Goal: Information Seeking & Learning: Learn about a topic

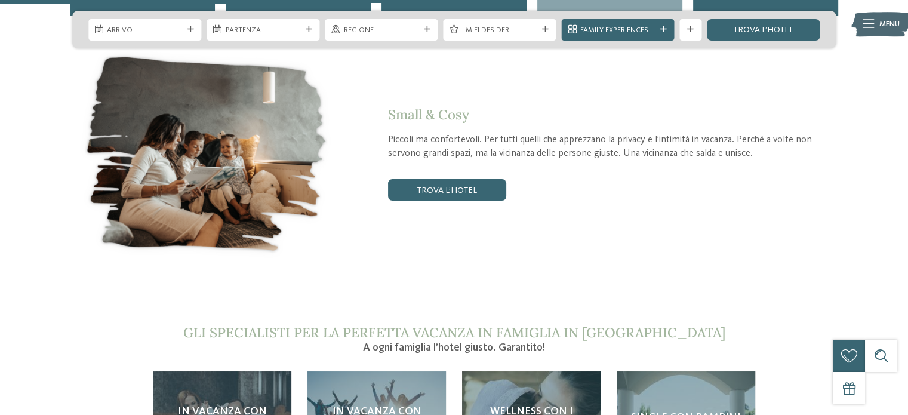
scroll to position [2149, 0]
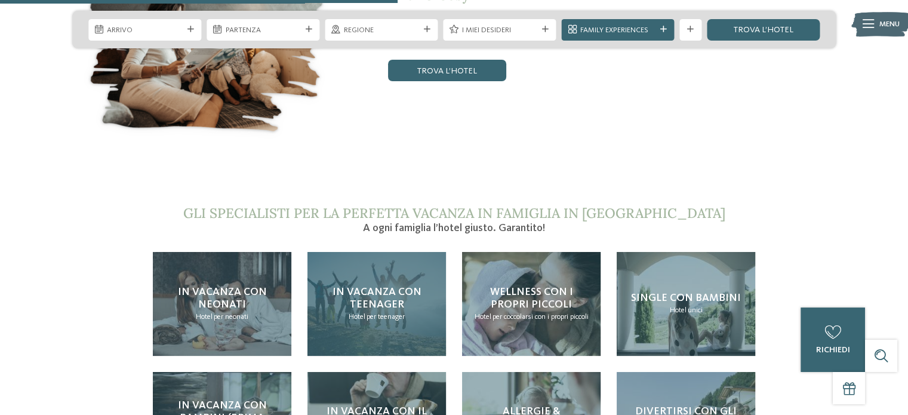
click at [344, 286] on h4 "In vacanza con teenager" at bounding box center [376, 299] width 117 height 26
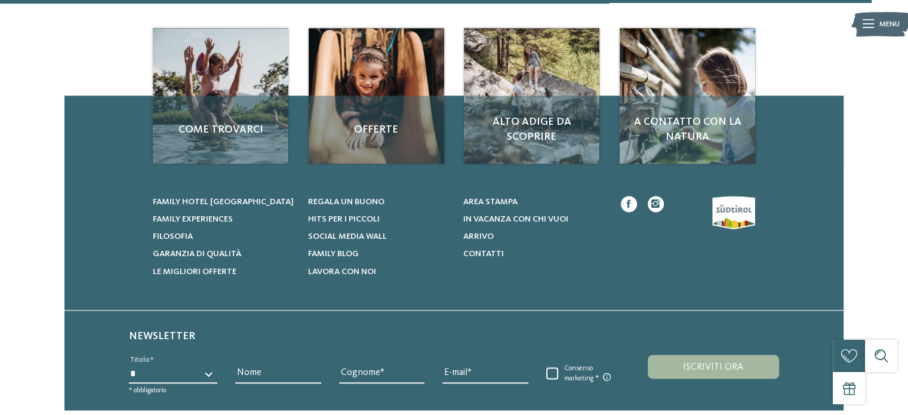
scroll to position [1731, 0]
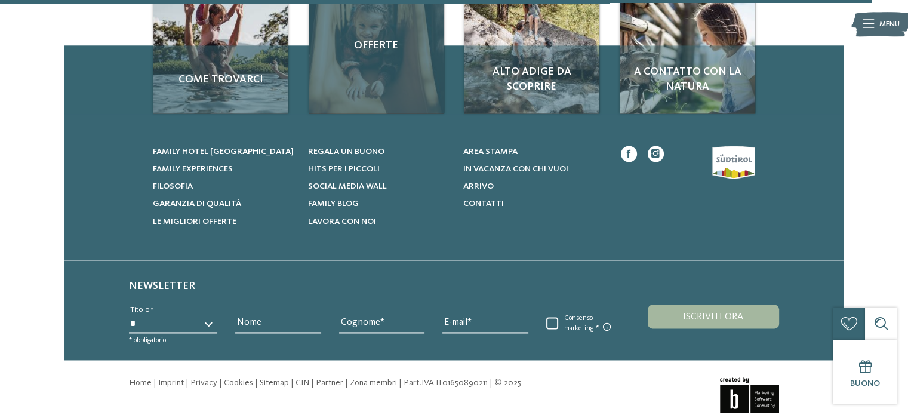
click at [371, 70] on div "Offerte" at bounding box center [376, 45] width 135 height 135
